Goal: Task Accomplishment & Management: Use online tool/utility

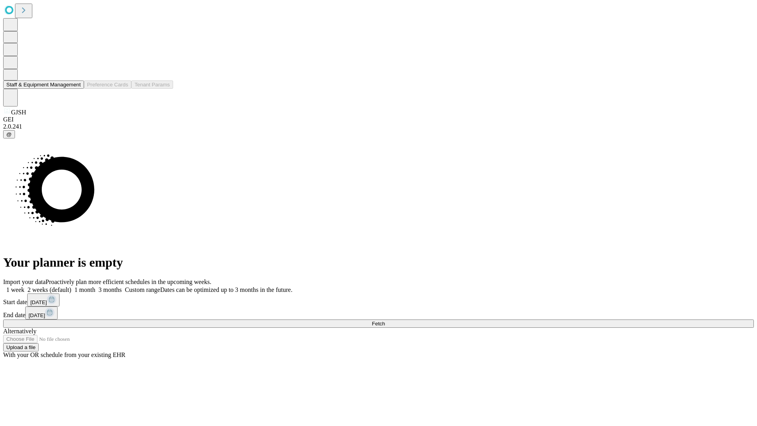
click at [75, 89] on button "Staff & Equipment Management" at bounding box center [43, 84] width 81 height 8
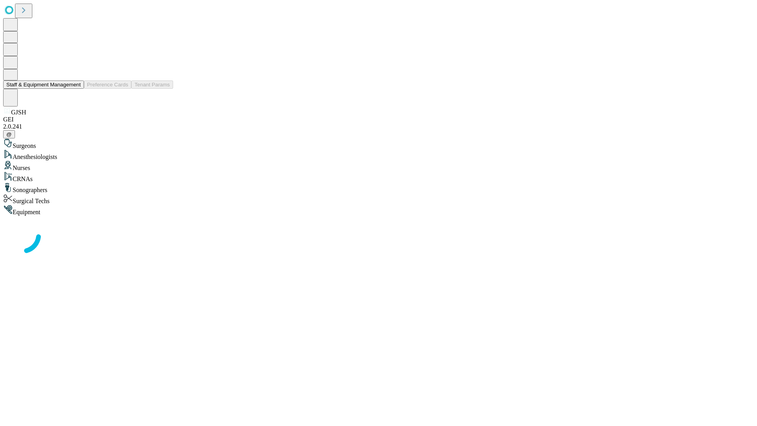
click at [75, 89] on button "Staff & Equipment Management" at bounding box center [43, 84] width 81 height 8
